Goal: Entertainment & Leisure: Consume media (video, audio)

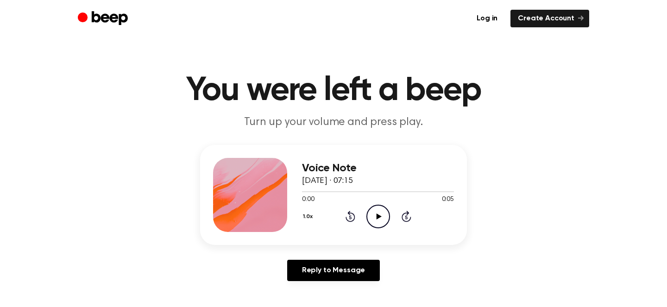
click at [376, 212] on icon "Play Audio" at bounding box center [378, 217] width 24 height 24
click at [374, 213] on icon "Play Audio" at bounding box center [378, 217] width 24 height 24
click at [373, 213] on icon "Play Audio" at bounding box center [378, 217] width 24 height 24
click at [374, 214] on icon "Play Audio" at bounding box center [378, 217] width 24 height 24
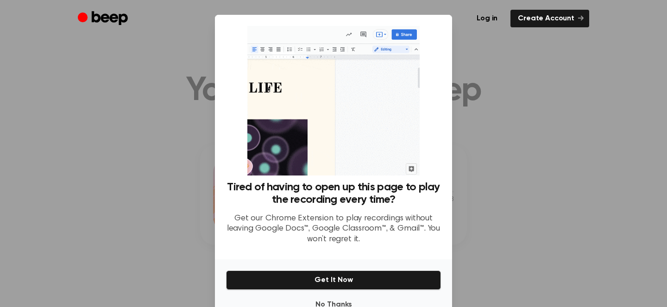
scroll to position [27, 0]
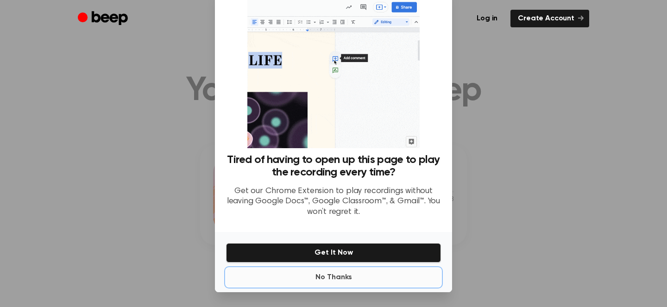
click at [323, 276] on button "No Thanks" at bounding box center [333, 277] width 215 height 19
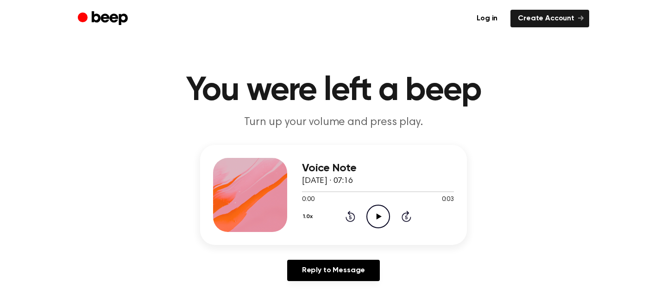
click at [372, 218] on icon "Play Audio" at bounding box center [378, 217] width 24 height 24
click at [374, 208] on icon "Play Audio" at bounding box center [378, 217] width 24 height 24
click at [378, 216] on icon at bounding box center [378, 216] width 5 height 6
